Goal: Task Accomplishment & Management: Manage account settings

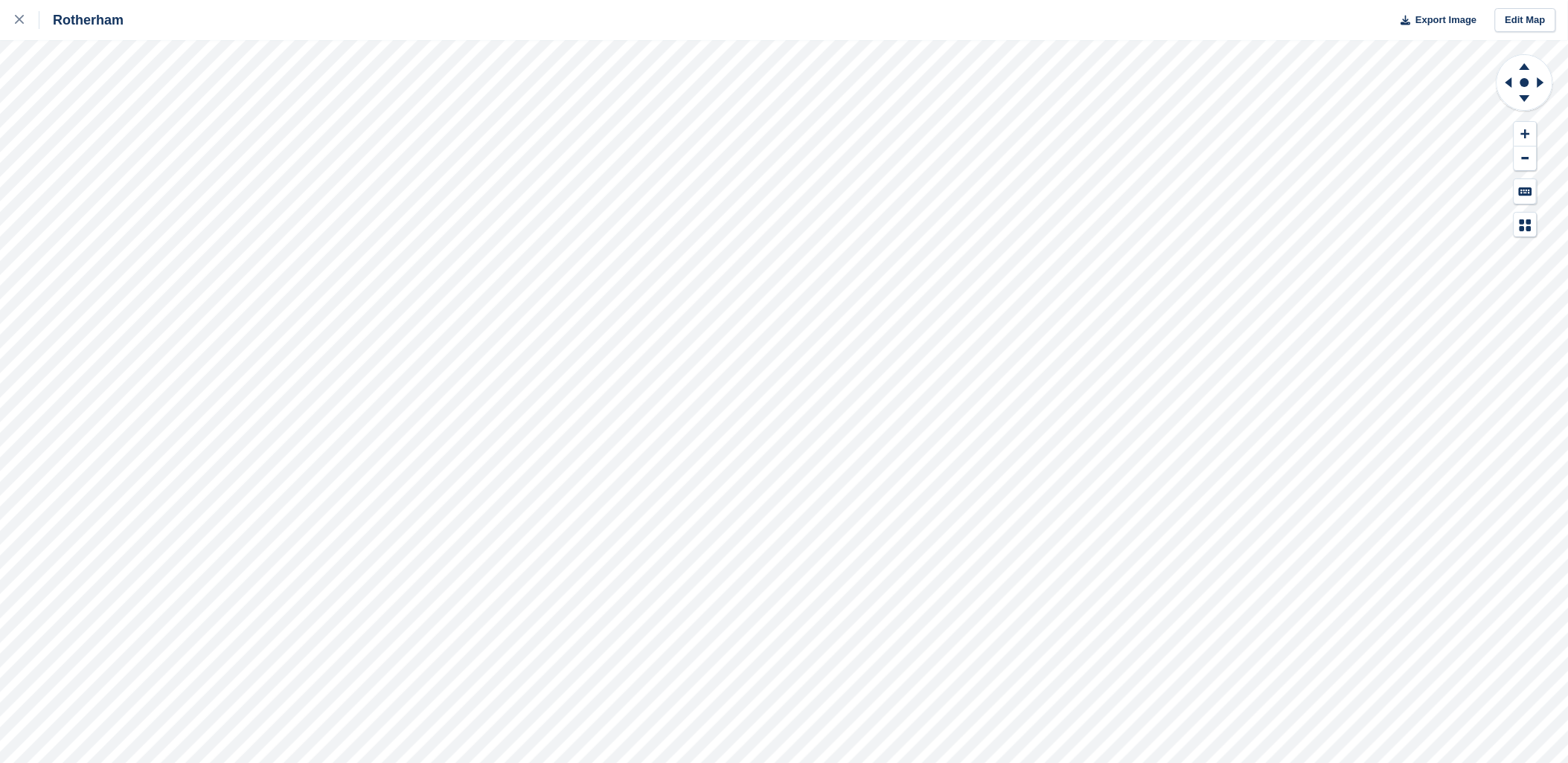
click at [202, 205] on div "Rotherham Export Image Edit Map" at bounding box center [784, 382] width 1568 height 763
click at [211, 203] on div "Rotherham Export Image Edit Map" at bounding box center [784, 382] width 1568 height 763
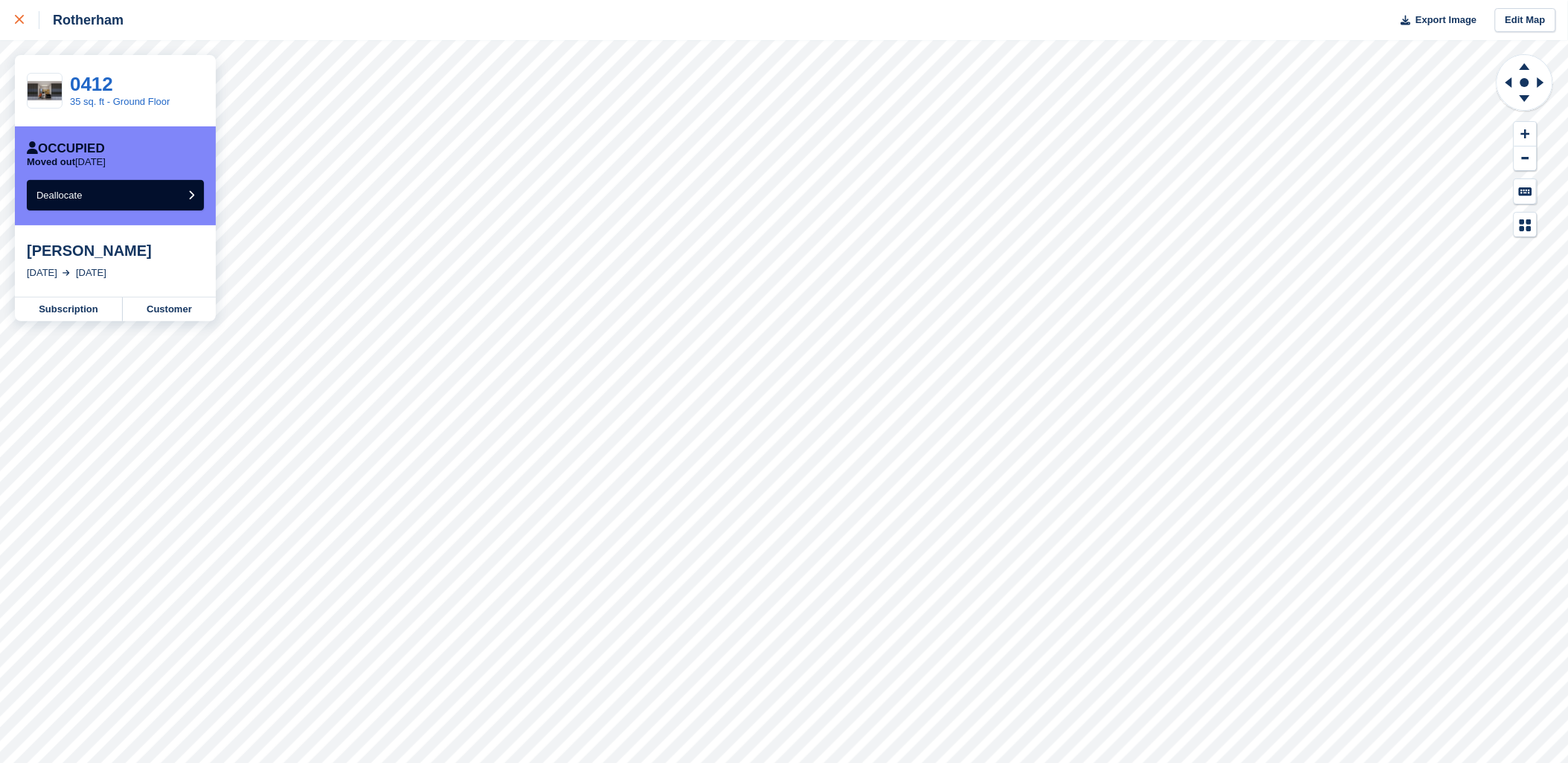
click at [20, 19] on icon at bounding box center [19, 19] width 9 height 9
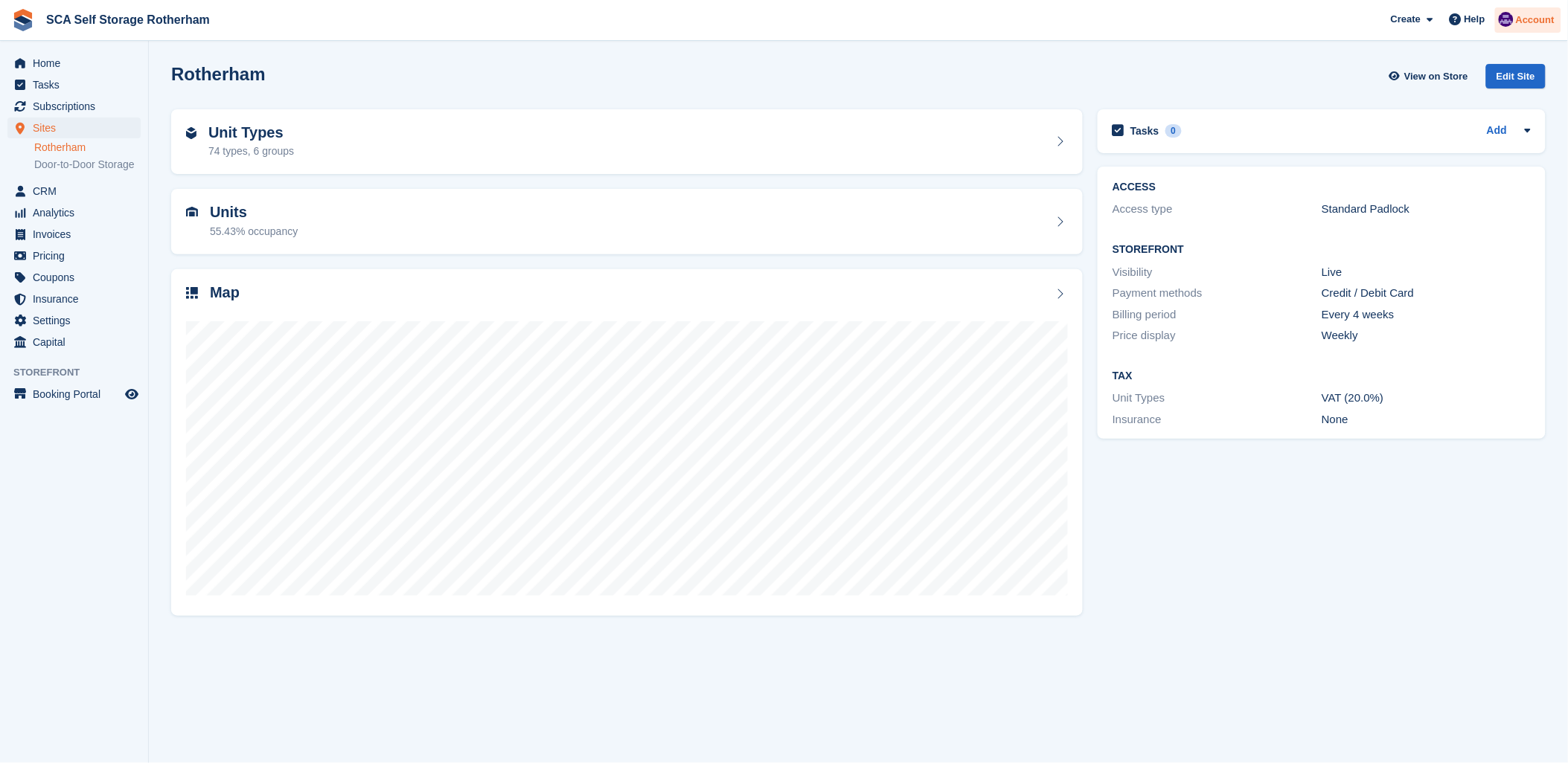
click at [1535, 21] on span "Account" at bounding box center [1535, 19] width 38 height 15
click at [1421, 142] on div "Logout" at bounding box center [1417, 148] width 35 height 15
